Goal: Navigation & Orientation: Find specific page/section

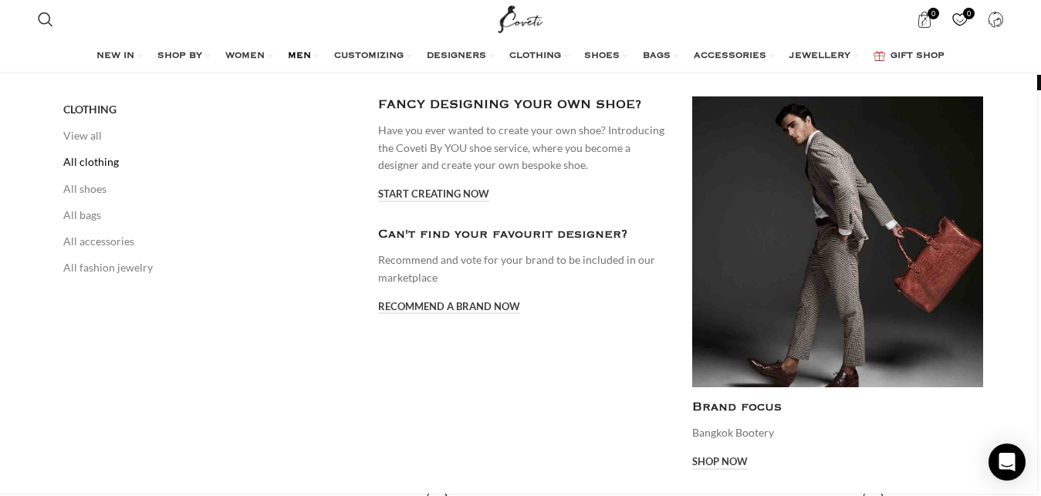
click at [105, 165] on link "All clothing" at bounding box center [208, 162] width 291 height 26
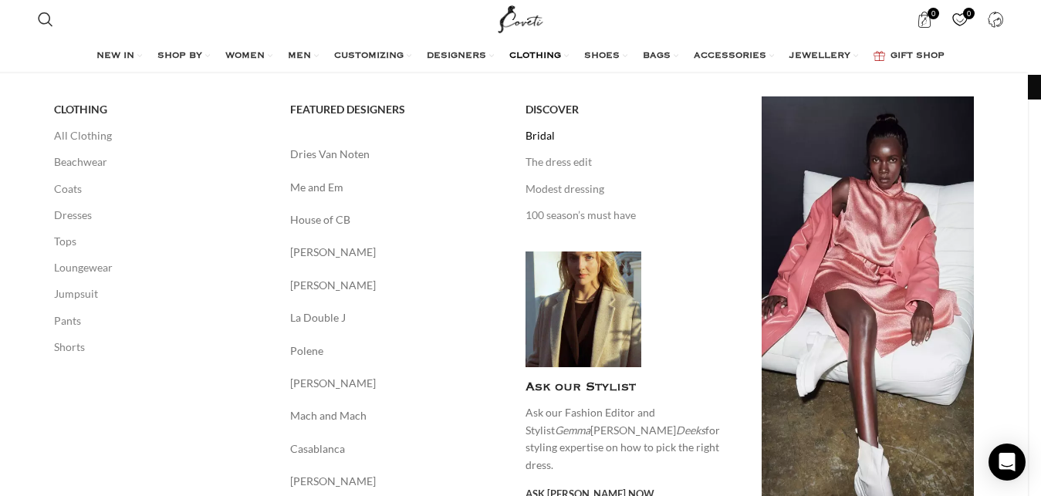
click at [546, 132] on link "Bridal" at bounding box center [632, 136] width 213 height 26
